Goal: Task Accomplishment & Management: Manage account settings

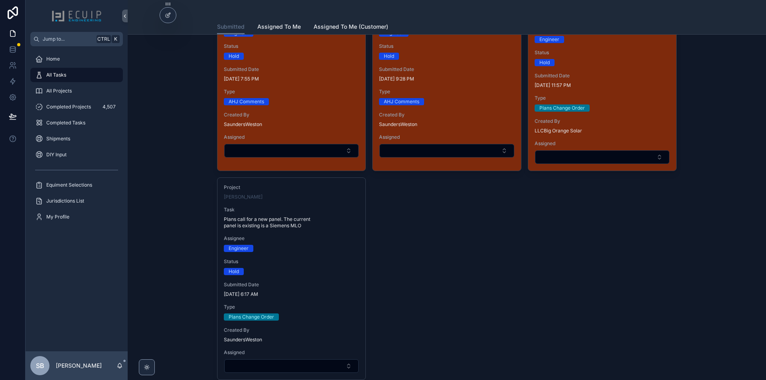
scroll to position [1757, 0]
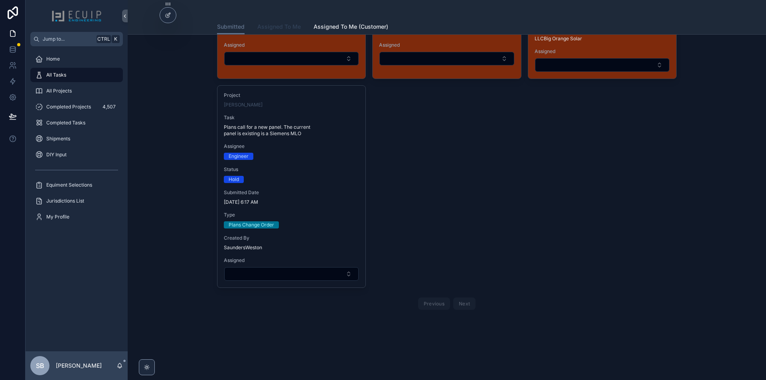
click at [272, 26] on span "Assigned To Me" at bounding box center [278, 27] width 43 height 8
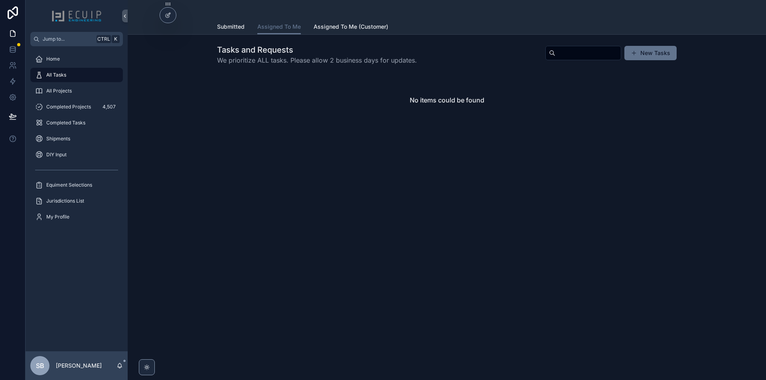
drag, startPoint x: 239, startPoint y: 24, endPoint x: 174, endPoint y: 0, distance: 68.7
click at [239, 25] on span "Submitted" at bounding box center [231, 27] width 28 height 8
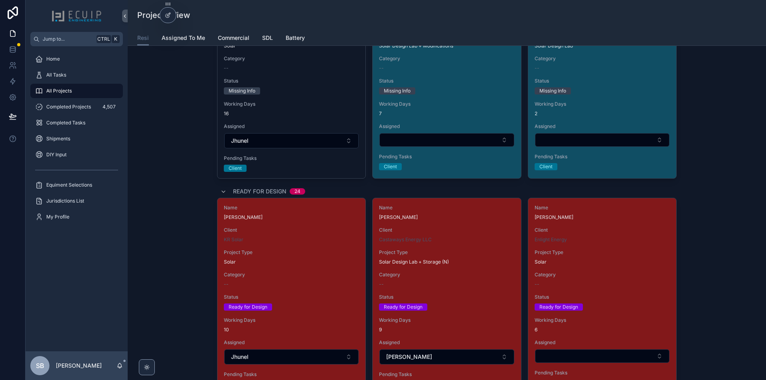
scroll to position [1037, 0]
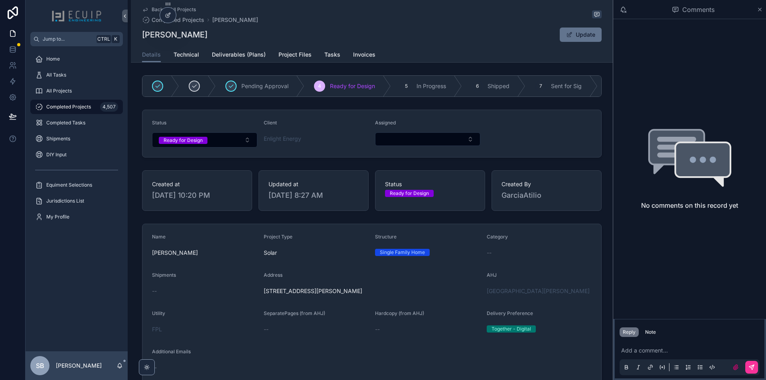
drag, startPoint x: 374, startPoint y: 294, endPoint x: 248, endPoint y: 292, distance: 125.3
click at [248, 292] on form "Name [PERSON_NAME] Project Type Solar Structure Single Family Home Category -- …" at bounding box center [371, 366] width 459 height 284
click at [301, 55] on span "Project Files" at bounding box center [294, 55] width 33 height 8
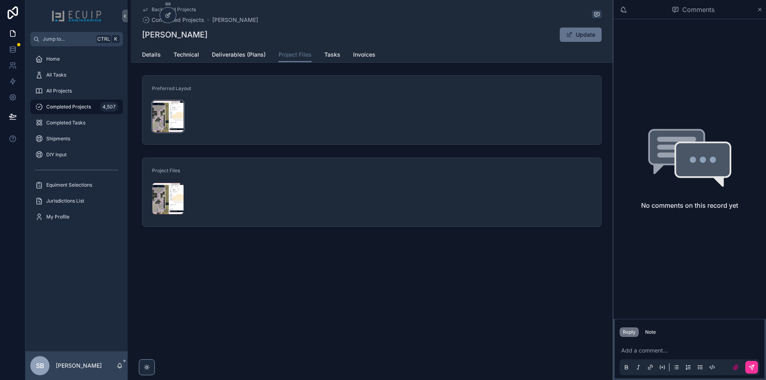
click at [162, 125] on div "SonJay-Campbell_PRODUCTION-REPORT-(1) .jpg" at bounding box center [168, 117] width 32 height 32
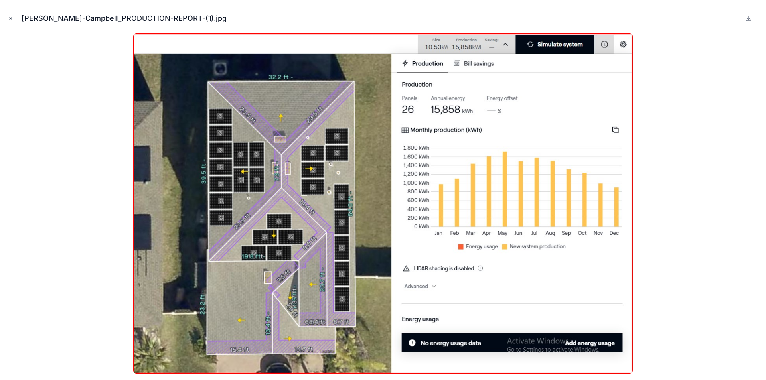
click at [12, 16] on icon "Close modal" at bounding box center [11, 19] width 6 height 6
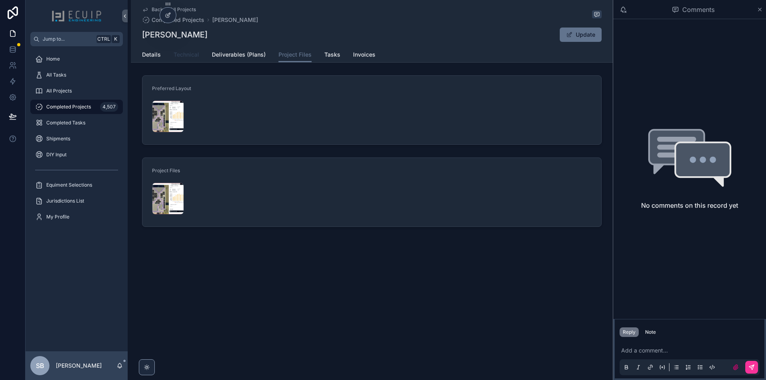
click at [189, 58] on span "Technical" at bounding box center [187, 55] width 26 height 8
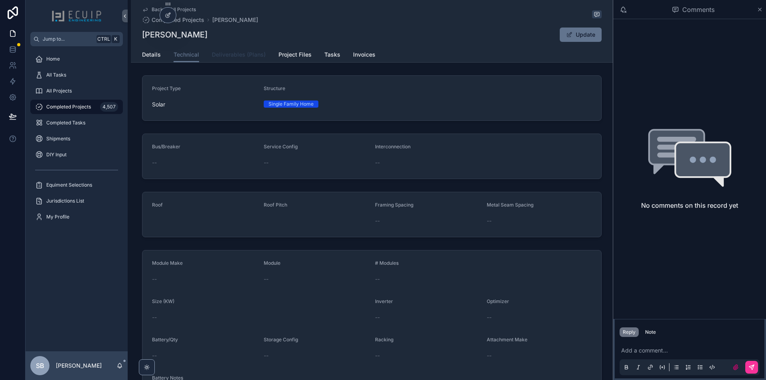
click at [223, 57] on span "Deliverables (Plans)" at bounding box center [239, 55] width 54 height 8
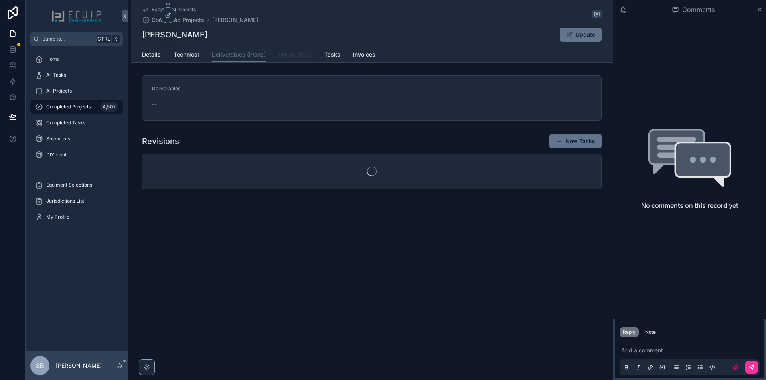
click at [286, 56] on span "Project Files" at bounding box center [294, 55] width 33 height 8
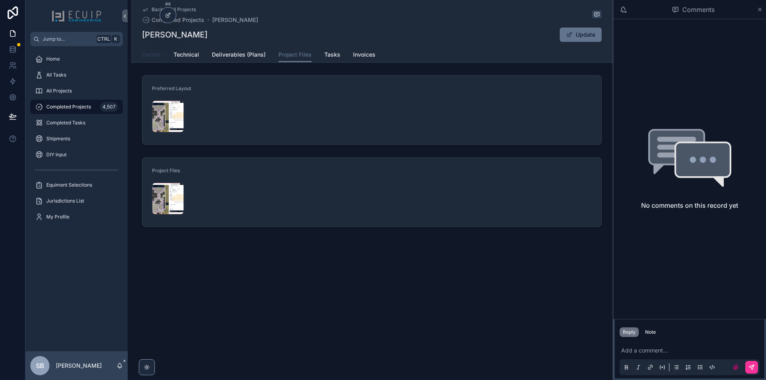
click at [153, 55] on span "Details" at bounding box center [151, 55] width 19 height 8
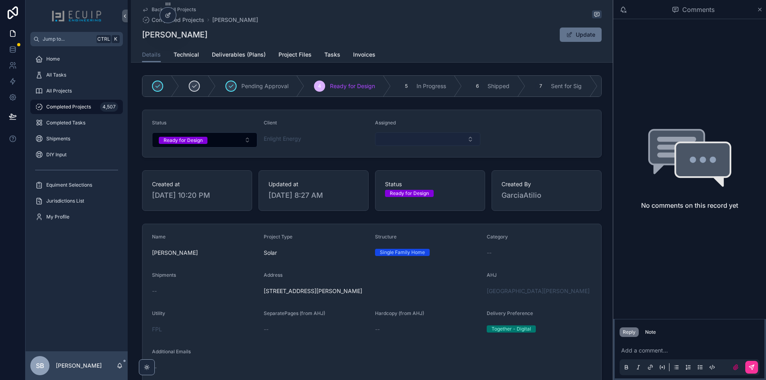
click at [428, 144] on button "Select Button" at bounding box center [427, 139] width 105 height 14
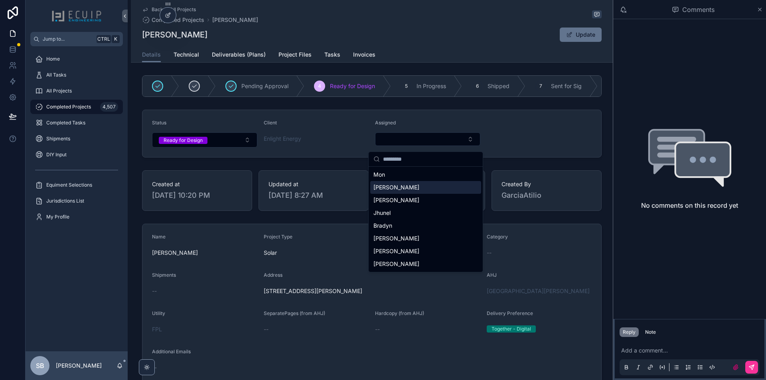
click at [409, 191] on div "Sherri" at bounding box center [425, 187] width 111 height 13
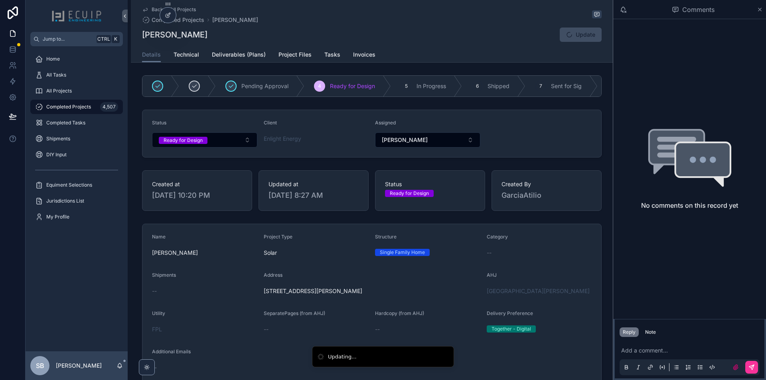
drag, startPoint x: 279, startPoint y: 297, endPoint x: 369, endPoint y: 303, distance: 89.5
click at [369, 303] on form "Name SonJay Campbell Project Type Solar Structure Single Family Home Category -…" at bounding box center [371, 366] width 459 height 284
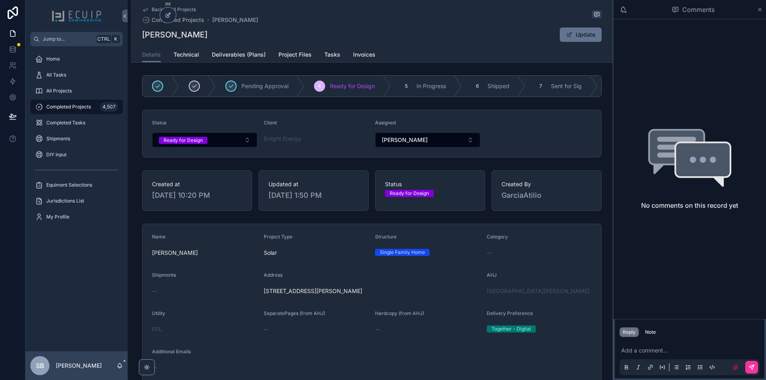
drag, startPoint x: 221, startPoint y: 39, endPoint x: 140, endPoint y: 32, distance: 80.9
click at [142, 32] on div "SonJay Campbell Update" at bounding box center [371, 34] width 459 height 15
copy h1 "SonJay Campbell"
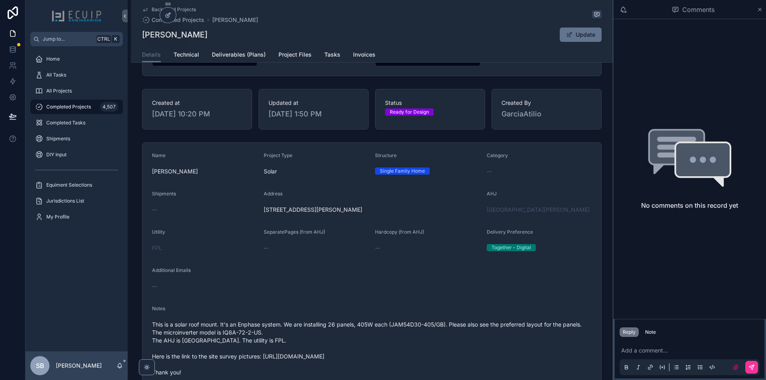
scroll to position [120, 0]
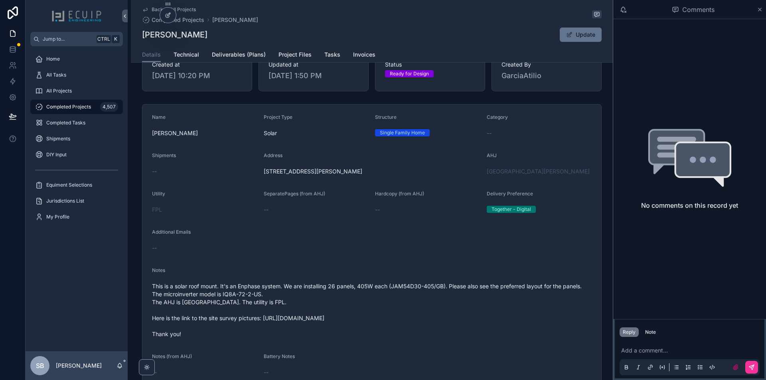
drag, startPoint x: 511, startPoint y: 326, endPoint x: 262, endPoint y: 322, distance: 248.9
click at [262, 322] on span "This is a solar roof mount. It's an Enphase system. We are installing 26 panels…" at bounding box center [372, 310] width 440 height 56
copy span "https://drive.google.com/drive/folders/1rr8qAPOL1DkZydKl2yA8DGowwocFjgJj?usp=sh…"
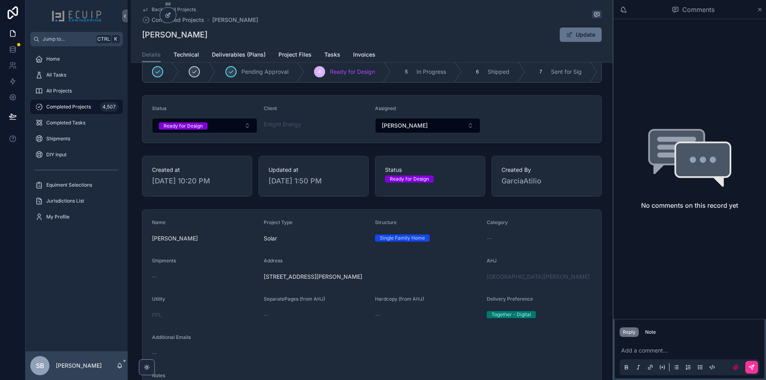
scroll to position [0, 0]
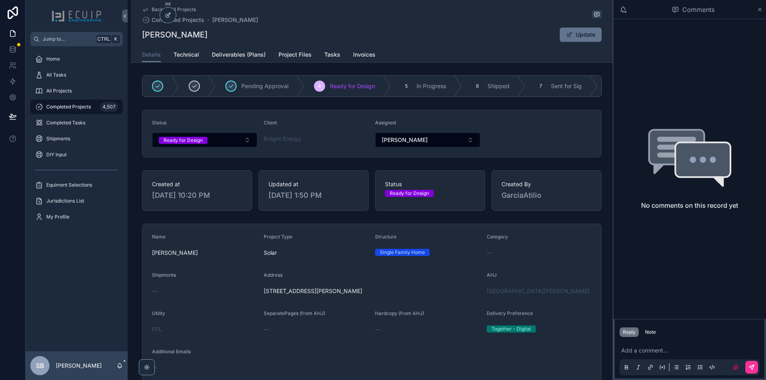
drag, startPoint x: 352, startPoint y: 300, endPoint x: 262, endPoint y: 295, distance: 89.8
click at [264, 295] on span "4236 Thurso Way FL Fort Pierce 34947" at bounding box center [372, 291] width 217 height 8
copy span "4236 Thurso Way FL Fort Pierce 34947"
